Goal: Information Seeking & Learning: Learn about a topic

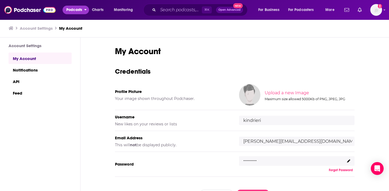
click at [72, 11] on span "Podcasts" at bounding box center [74, 9] width 16 height 7
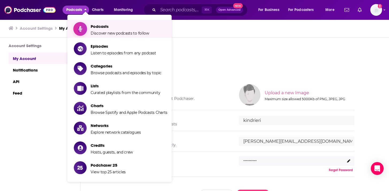
click at [104, 29] on span "Podcasts Discover new podcasts to follow" at bounding box center [120, 28] width 59 height 13
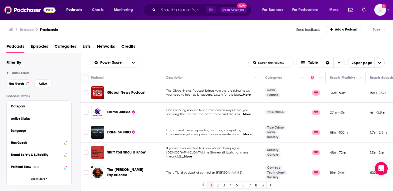
click at [269, 63] on input "List Search Input" at bounding box center [271, 63] width 45 height 10
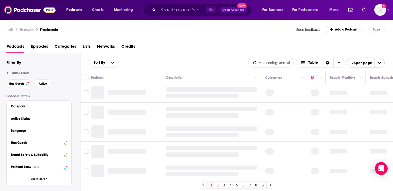
scroll to position [0, 1]
type input ""vibe coding" and "ai""
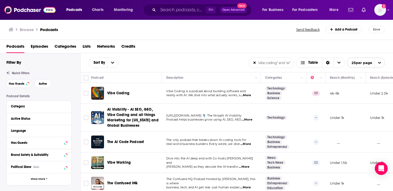
scroll to position [0, 0]
click at [248, 95] on span "...More" at bounding box center [245, 95] width 11 height 4
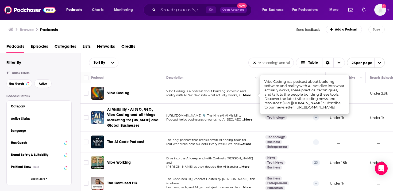
click at [235, 63] on div "Sort By "vibe coding" and "ai" List Search Input Search the results... Table" at bounding box center [168, 63] width 159 height 10
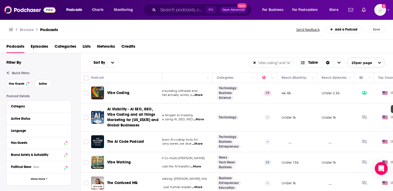
scroll to position [0, 0]
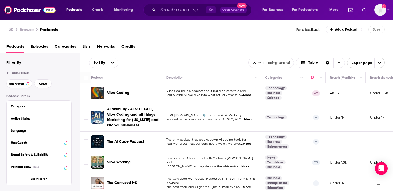
click at [264, 64] on input ""vibe coding" and "ai"" at bounding box center [271, 63] width 45 height 10
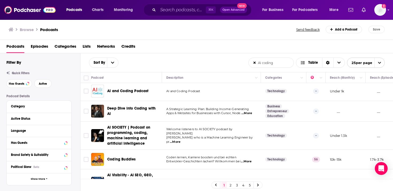
scroll to position [0, 0]
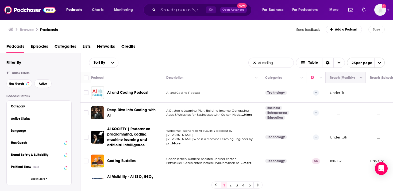
click at [346, 78] on icon "Move" at bounding box center [345, 78] width 4 height 2
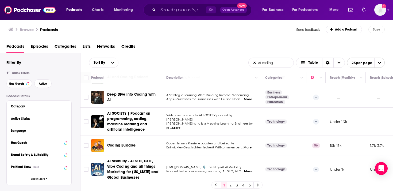
scroll to position [27, 0]
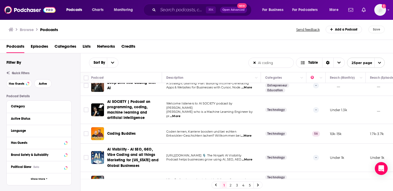
click at [249, 135] on span "...More" at bounding box center [246, 135] width 11 height 4
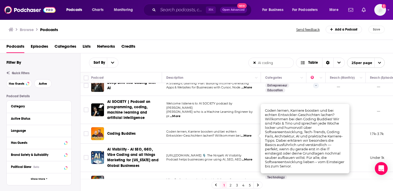
click at [215, 123] on td "Welcome listeners to AI SOCIETY podcast by Sameer Nigam who is a Machine Learni…" at bounding box center [211, 110] width 99 height 28
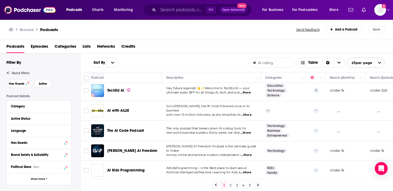
scroll to position [436, 0]
click at [247, 131] on span "...More" at bounding box center [245, 133] width 11 height 4
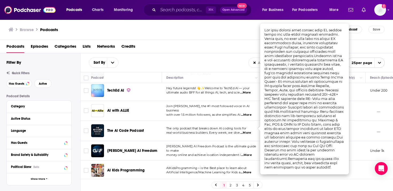
click at [216, 60] on div "Sort By AI coding List Search Input Search the results... Table" at bounding box center [168, 63] width 159 height 10
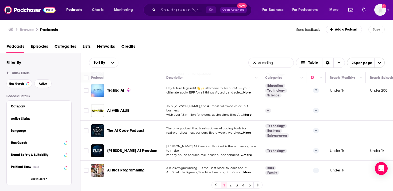
click at [276, 65] on input "AI coding" at bounding box center [271, 63] width 45 height 10
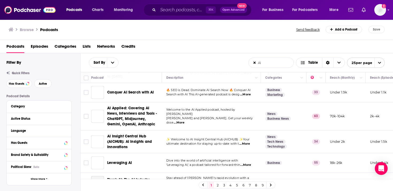
type input "AI"
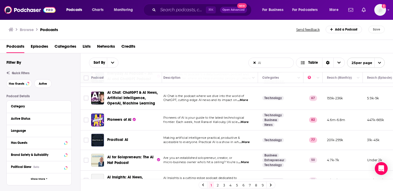
scroll to position [86, 3]
click at [245, 122] on span "...More" at bounding box center [243, 121] width 11 height 4
click at [207, 66] on div "Sort By AI List Search Input Search the results... Table" at bounding box center [168, 63] width 159 height 10
click at [244, 142] on span "...More" at bounding box center [244, 141] width 11 height 4
click at [219, 60] on div "Sort By AI List Search Input Search the results... Table" at bounding box center [168, 63] width 159 height 10
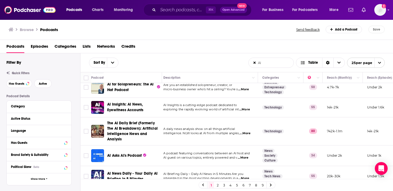
scroll to position [159, 3]
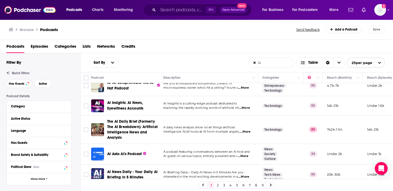
click at [245, 132] on span "...More" at bounding box center [245, 131] width 11 height 4
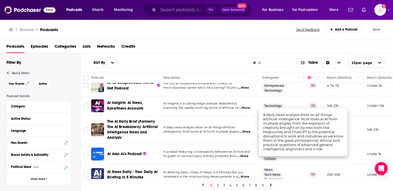
click at [221, 138] on td "A daily news analysis show on all things artificial intelligence. NLW looks at …" at bounding box center [208, 130] width 99 height 28
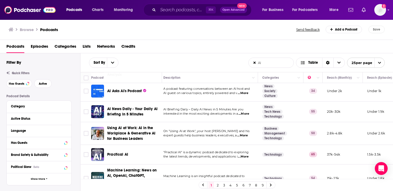
scroll to position [223, 3]
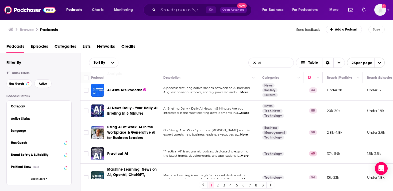
click at [244, 134] on span "...More" at bounding box center [242, 134] width 11 height 4
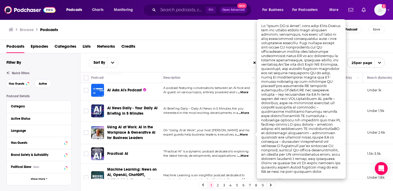
click at [220, 136] on span "expert guests help business leaders, executives, a" at bounding box center [200, 134] width 74 height 4
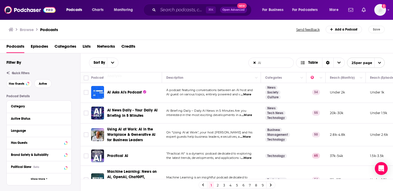
scroll to position [223, 0]
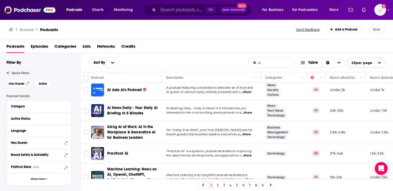
click at [247, 133] on span "...More" at bounding box center [245, 134] width 11 height 4
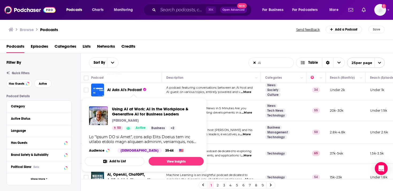
click at [187, 60] on div "Sort By AI List Search Input Search the results... Table" at bounding box center [168, 63] width 159 height 10
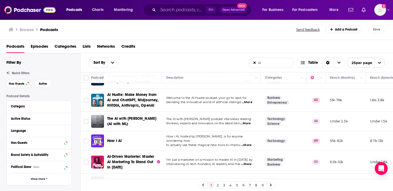
scroll to position [346, 0]
click at [247, 143] on span "...More" at bounding box center [246, 145] width 11 height 4
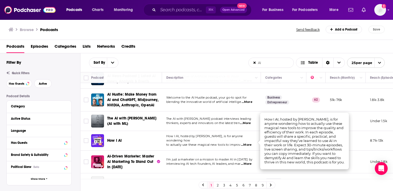
click at [141, 140] on div "How I AI" at bounding box center [135, 140] width 56 height 5
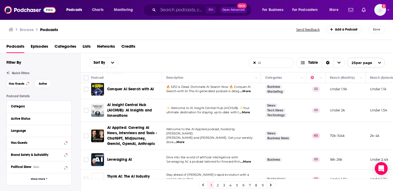
scroll to position [440, 0]
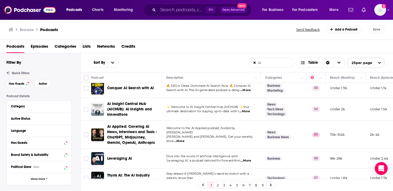
click at [185, 139] on span "...More" at bounding box center [179, 141] width 11 height 4
click at [219, 144] on td "Welcome to the AI Applied podcast, hosted by Jaeden Schafer and Conor Grennan. …" at bounding box center [211, 135] width 99 height 28
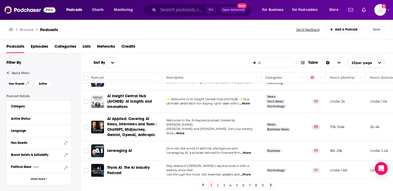
scroll to position [452, 0]
click at [250, 151] on span "...More" at bounding box center [245, 153] width 11 height 4
click at [175, 59] on div "Sort By AI List Search Input Search the results... Table" at bounding box center [168, 63] width 159 height 10
click at [217, 185] on link "2" at bounding box center [217, 185] width 5 height 6
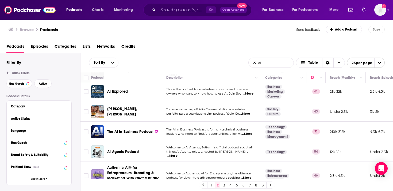
scroll to position [235, 0]
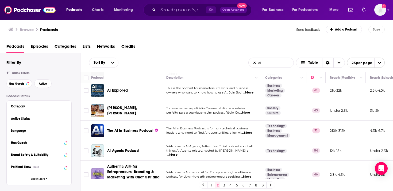
click at [24, 72] on span "Quick Filters" at bounding box center [21, 73] width 18 height 4
click at [27, 83] on div at bounding box center [27, 83] width 2 height 2
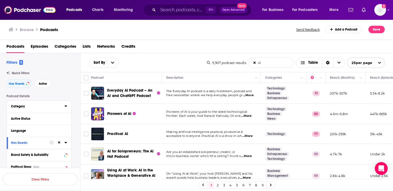
click at [65, 108] on icon at bounding box center [65, 106] width 3 height 4
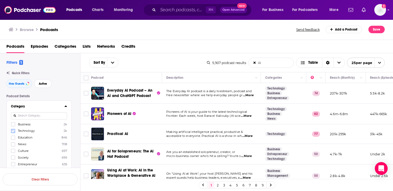
click at [13, 131] on icon at bounding box center [13, 130] width 3 height 2
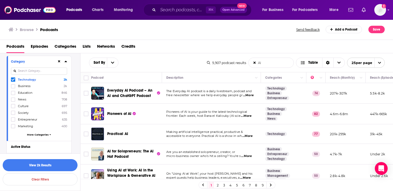
scroll to position [46, 0]
click at [45, 165] on button "View 2k Results" at bounding box center [40, 165] width 75 height 12
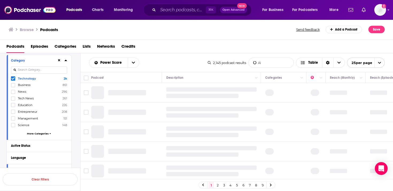
click at [66, 61] on icon at bounding box center [65, 60] width 2 height 1
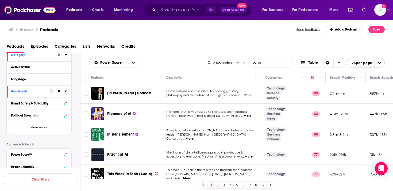
scroll to position [52, 0]
click at [44, 129] on button "Show More" at bounding box center [39, 127] width 65 height 12
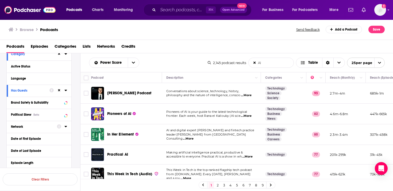
click at [65, 127] on icon at bounding box center [65, 126] width 3 height 4
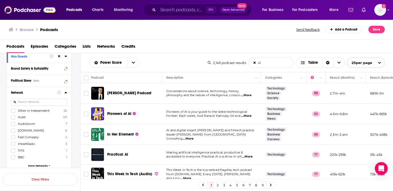
scroll to position [85, 0]
click at [66, 94] on icon at bounding box center [65, 93] width 2 height 1
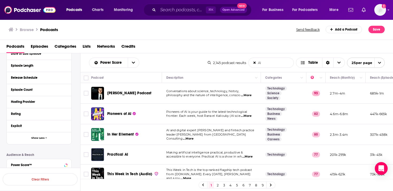
scroll to position [151, 0]
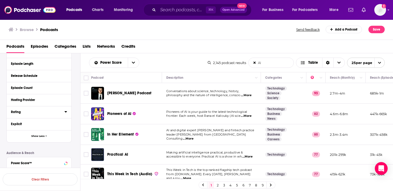
click at [66, 112] on icon at bounding box center [65, 111] width 2 height 1
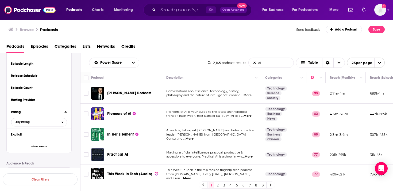
click at [60, 124] on span "Any Rating" at bounding box center [36, 121] width 50 height 7
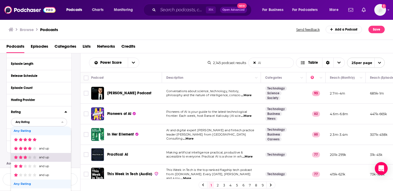
click at [54, 159] on span "and up" at bounding box center [40, 156] width 53 height 3
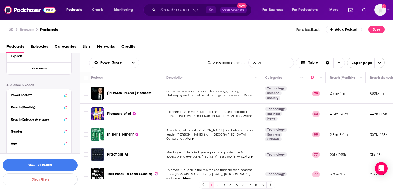
scroll to position [231, 0]
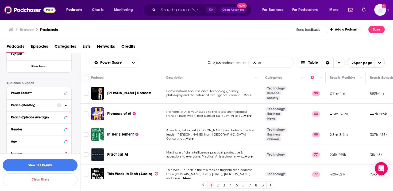
click at [66, 105] on icon at bounding box center [65, 105] width 3 height 4
click at [67, 107] on div "Reach (Monthly)" at bounding box center [39, 110] width 65 height 22
click at [66, 106] on icon at bounding box center [65, 104] width 2 height 1
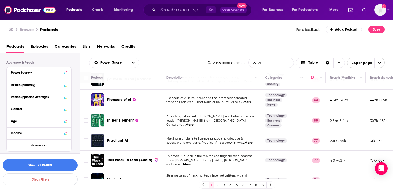
scroll to position [0, 0]
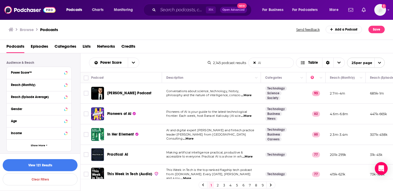
click at [248, 95] on span "...More" at bounding box center [246, 95] width 11 height 4
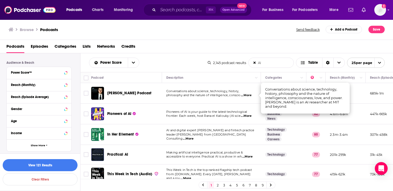
click at [250, 95] on span "...More" at bounding box center [246, 95] width 11 height 4
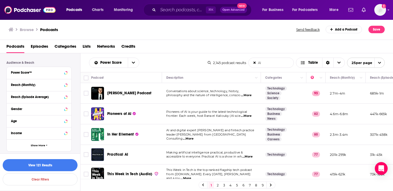
click at [250, 95] on span "...More" at bounding box center [246, 95] width 11 height 4
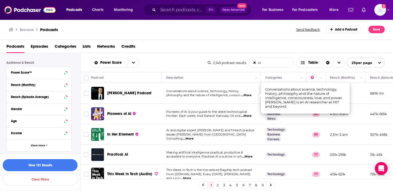
click at [249, 116] on span "...More" at bounding box center [246, 116] width 11 height 4
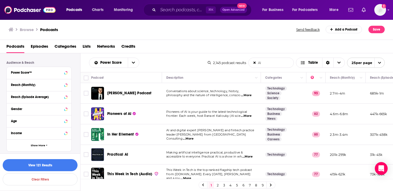
click at [178, 59] on div "Power Score AI List Search Input Search the results... Table" at bounding box center [148, 63] width 119 height 10
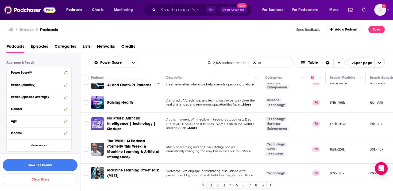
scroll to position [132, 0]
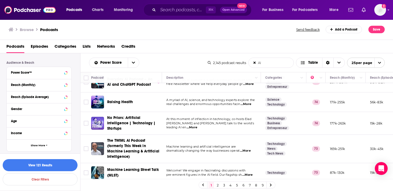
click at [197, 125] on span "...More" at bounding box center [192, 127] width 11 height 4
click at [238, 139] on td "Machine learning and artificial intelligence are dramatically changing the way …" at bounding box center [211, 149] width 99 height 28
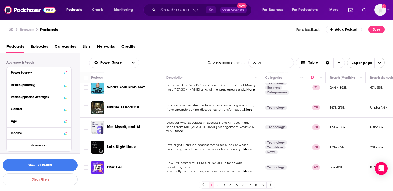
scroll to position [398, 0]
click at [183, 129] on span "...More" at bounding box center [177, 131] width 11 height 4
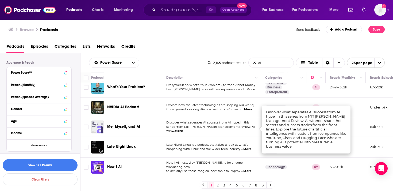
click at [183, 129] on span "...More" at bounding box center [177, 131] width 11 height 4
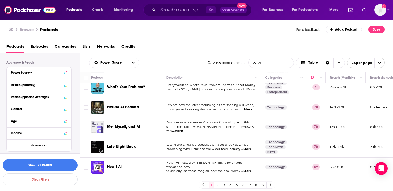
click at [159, 60] on div "Power Score AI List Search Input Search the results... Table" at bounding box center [148, 63] width 119 height 10
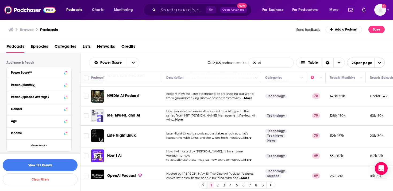
scroll to position [420, 0]
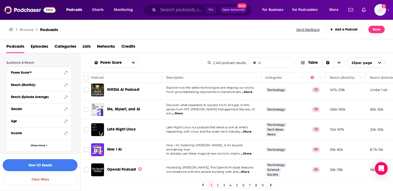
click at [219, 184] on link "2" at bounding box center [217, 185] width 5 height 6
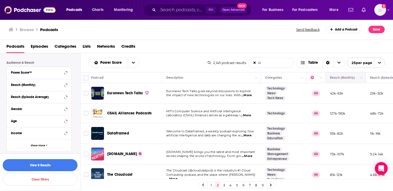
click at [342, 81] on th "Reach (Monthly)" at bounding box center [346, 77] width 40 height 11
click at [345, 80] on icon "Move" at bounding box center [345, 77] width 6 height 6
click at [361, 79] on button "Column Actions" at bounding box center [361, 78] width 6 height 6
click at [361, 75] on div at bounding box center [196, 95] width 393 height 191
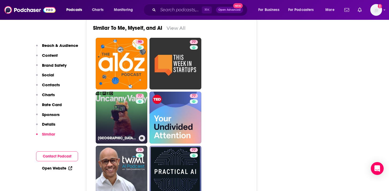
scroll to position [1238, 0]
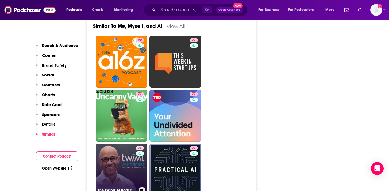
click at [131, 144] on link "73 The TWIML AI Podcast (formerly This Week in Machine Learning & Artificial In…" at bounding box center [122, 170] width 52 height 52
type input "[URL][DOMAIN_NAME]"
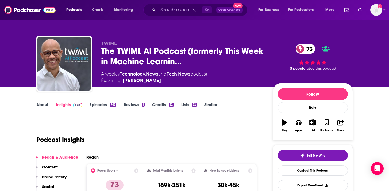
click at [97, 104] on link "Episodes 762" at bounding box center [103, 108] width 26 height 12
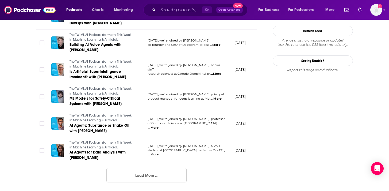
scroll to position [667, 0]
click at [132, 179] on button "Load More ..." at bounding box center [146, 175] width 80 height 14
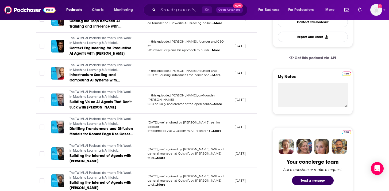
scroll to position [0, 0]
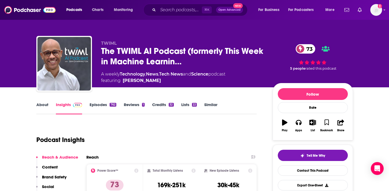
type input "https://www.podchaser.com/podcasts/me-myself-and-ai-1467877"
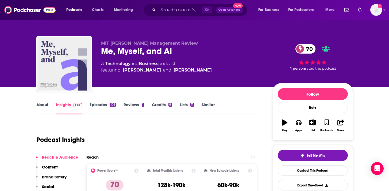
click at [96, 106] on link "Episodes 102" at bounding box center [103, 108] width 26 height 12
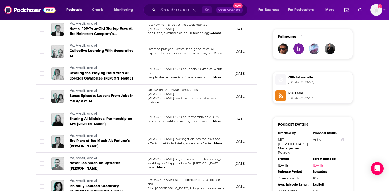
scroll to position [387, 0]
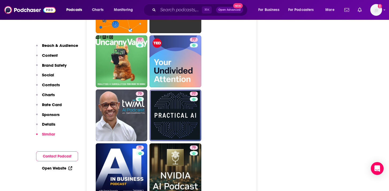
scroll to position [1300, 0]
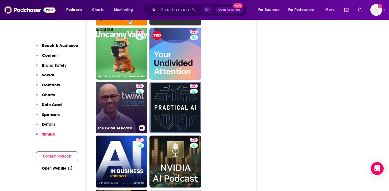
click at [121, 82] on link "73 The TWIML AI Podcast (formerly This Week in Machine Learning & Artificial In…" at bounding box center [122, 108] width 52 height 52
type input "[URL][DOMAIN_NAME]"
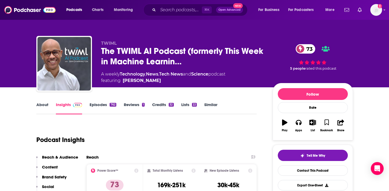
click at [99, 106] on link "Episodes 762" at bounding box center [103, 108] width 26 height 12
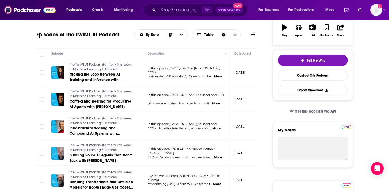
scroll to position [92, 0]
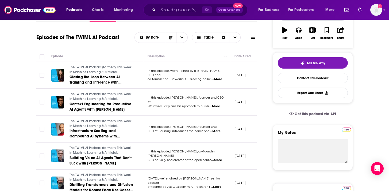
click at [219, 78] on span "...More" at bounding box center [217, 79] width 11 height 4
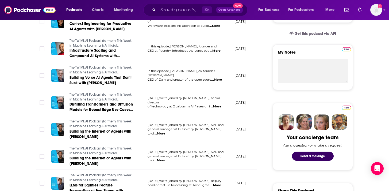
scroll to position [0, 0]
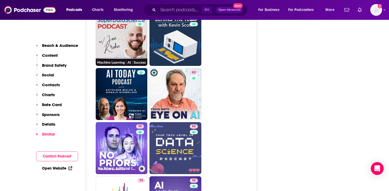
scroll to position [1584, 0]
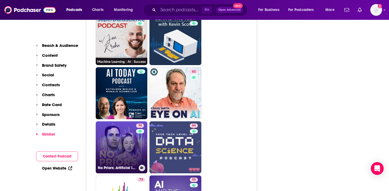
click at [127, 121] on link "74 No Priors: Artificial Intelligence | Technology | Startups" at bounding box center [122, 147] width 52 height 52
type input "https://www.podchaser.com/podcasts/no-priors-artificial-intellige-5096296"
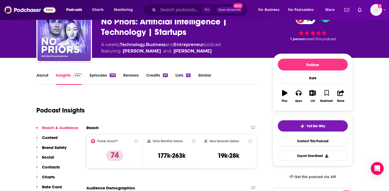
scroll to position [31, 0]
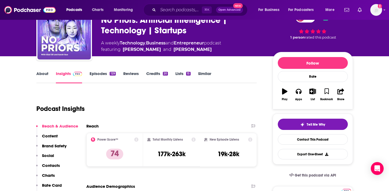
click at [96, 71] on link "Episodes 129" at bounding box center [103, 77] width 26 height 12
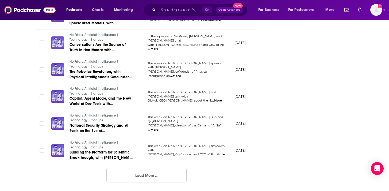
scroll to position [667, 0]
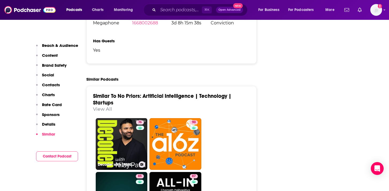
scroll to position [1189, 0]
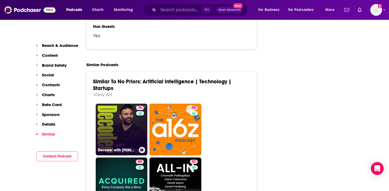
click at [123, 109] on link "76 Decoder with Nilay Patel" at bounding box center [122, 130] width 52 height 52
type input "https://www.podchaser.com/podcasts/decoder-with-nilay-patel-100800"
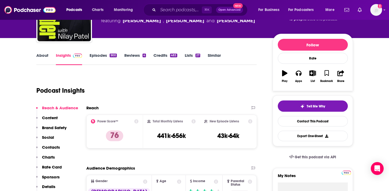
scroll to position [52, 0]
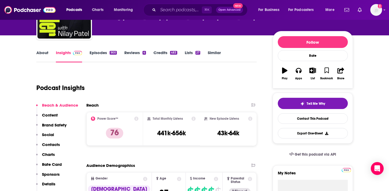
click at [98, 57] on link "Episodes 900" at bounding box center [103, 56] width 27 height 12
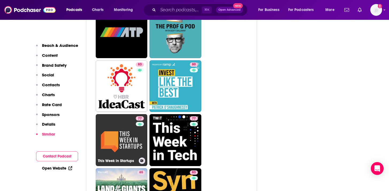
scroll to position [1547, 0]
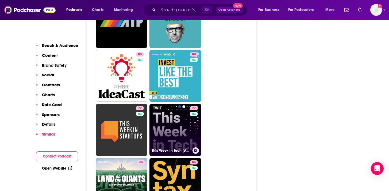
click at [164, 104] on link "77 This Week in Tech (Audio)" at bounding box center [176, 130] width 52 height 52
type input "https://www.podchaser.com/podcasts/this-week-in-tech-audio-3162"
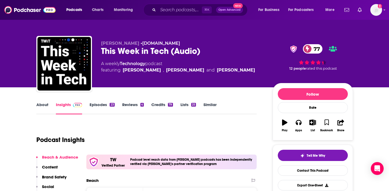
click at [102, 106] on link "Episodes 23" at bounding box center [102, 108] width 25 height 12
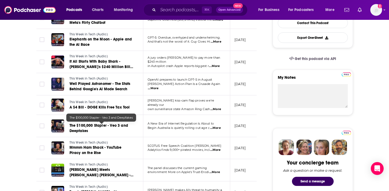
scroll to position [150, 0]
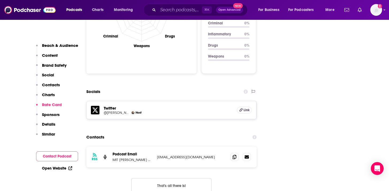
scroll to position [510, 0]
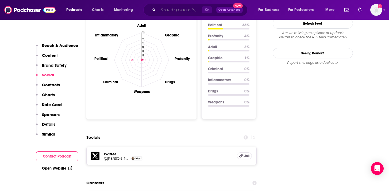
click at [166, 11] on input "Search podcasts, credits, & more..." at bounding box center [180, 10] width 44 height 9
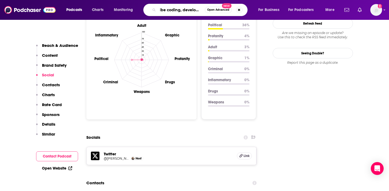
type input "vibe coding, developers"
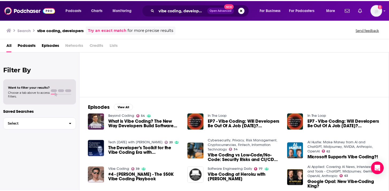
scroll to position [32, 0]
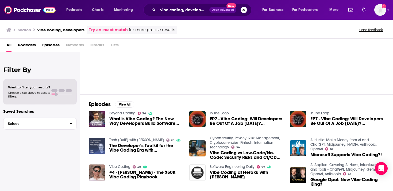
click at [99, 143] on img "The Developer’s Toolkit for the Vibe Coding Era with Zach Lloyd" at bounding box center [97, 145] width 16 height 16
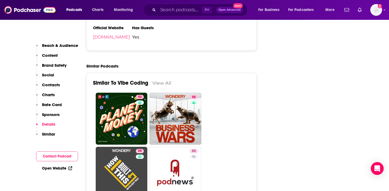
scroll to position [959, 0]
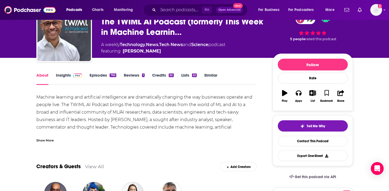
scroll to position [30, 0]
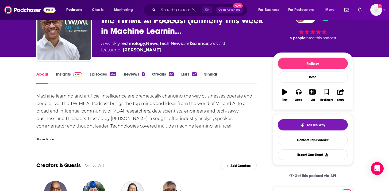
click at [42, 139] on div "Show More" at bounding box center [44, 138] width 17 height 5
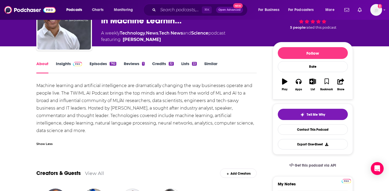
scroll to position [41, 0]
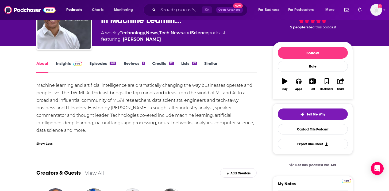
click at [98, 65] on link "Episodes 762" at bounding box center [103, 67] width 26 height 12
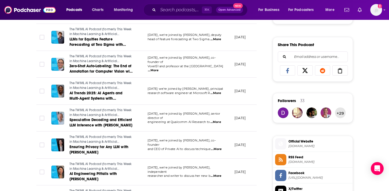
scroll to position [319, 0]
